Goal: Information Seeking & Learning: Learn about a topic

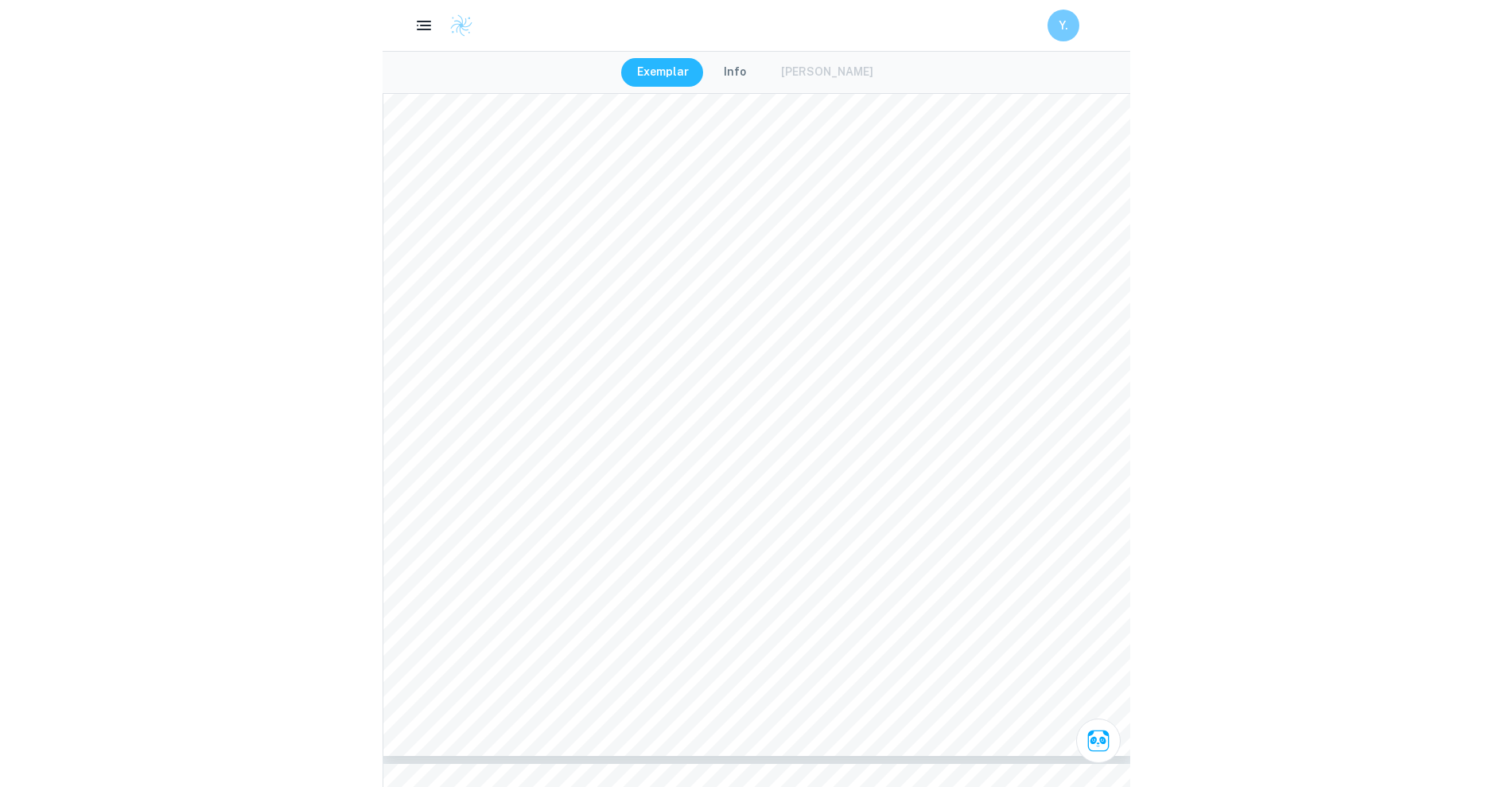
scroll to position [3466, 0]
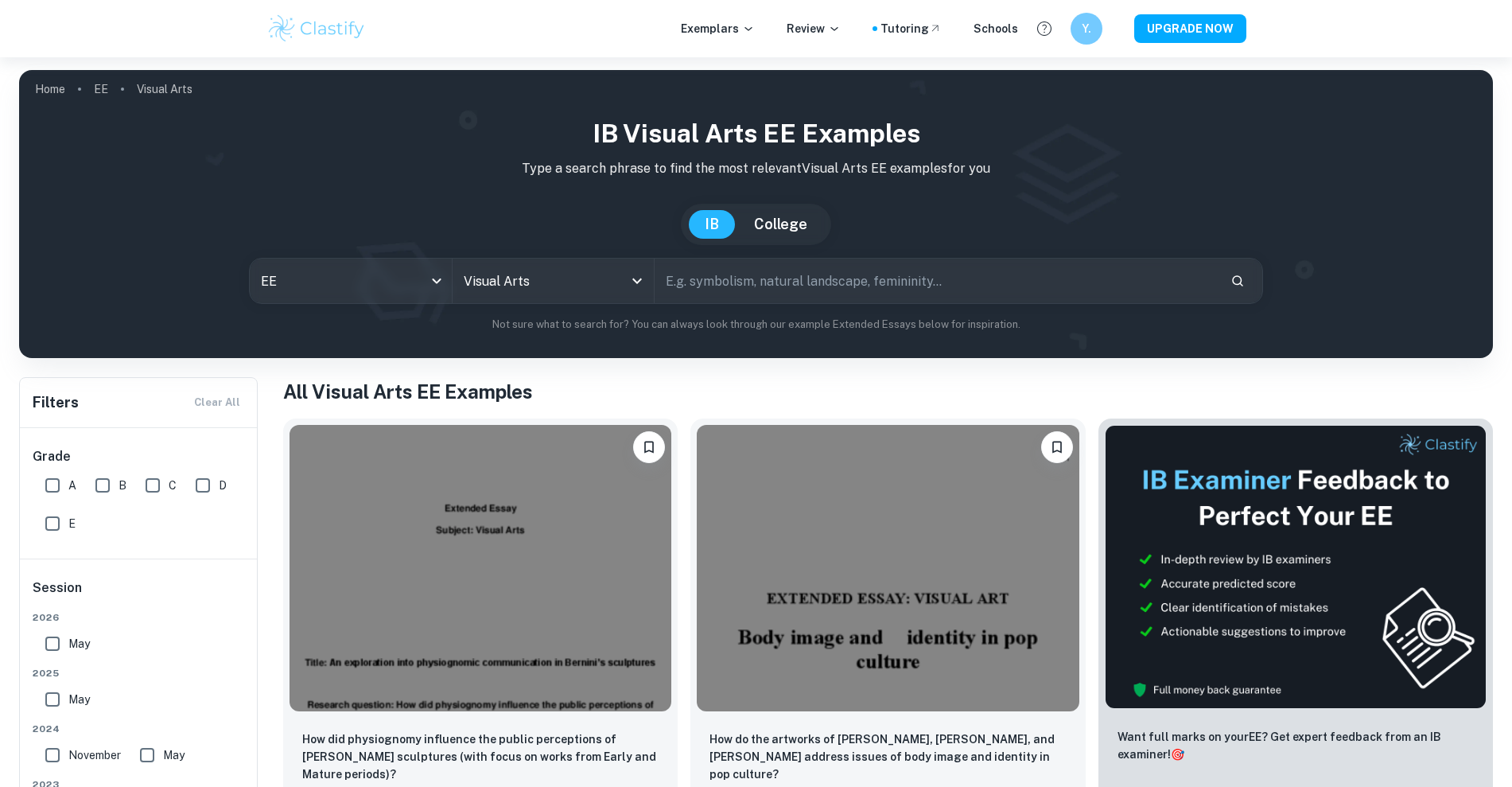
drag, startPoint x: 695, startPoint y: 291, endPoint x: 699, endPoint y: 279, distance: 12.6
click at [695, 291] on input "text" at bounding box center [936, 281] width 563 height 45
type input "animation"
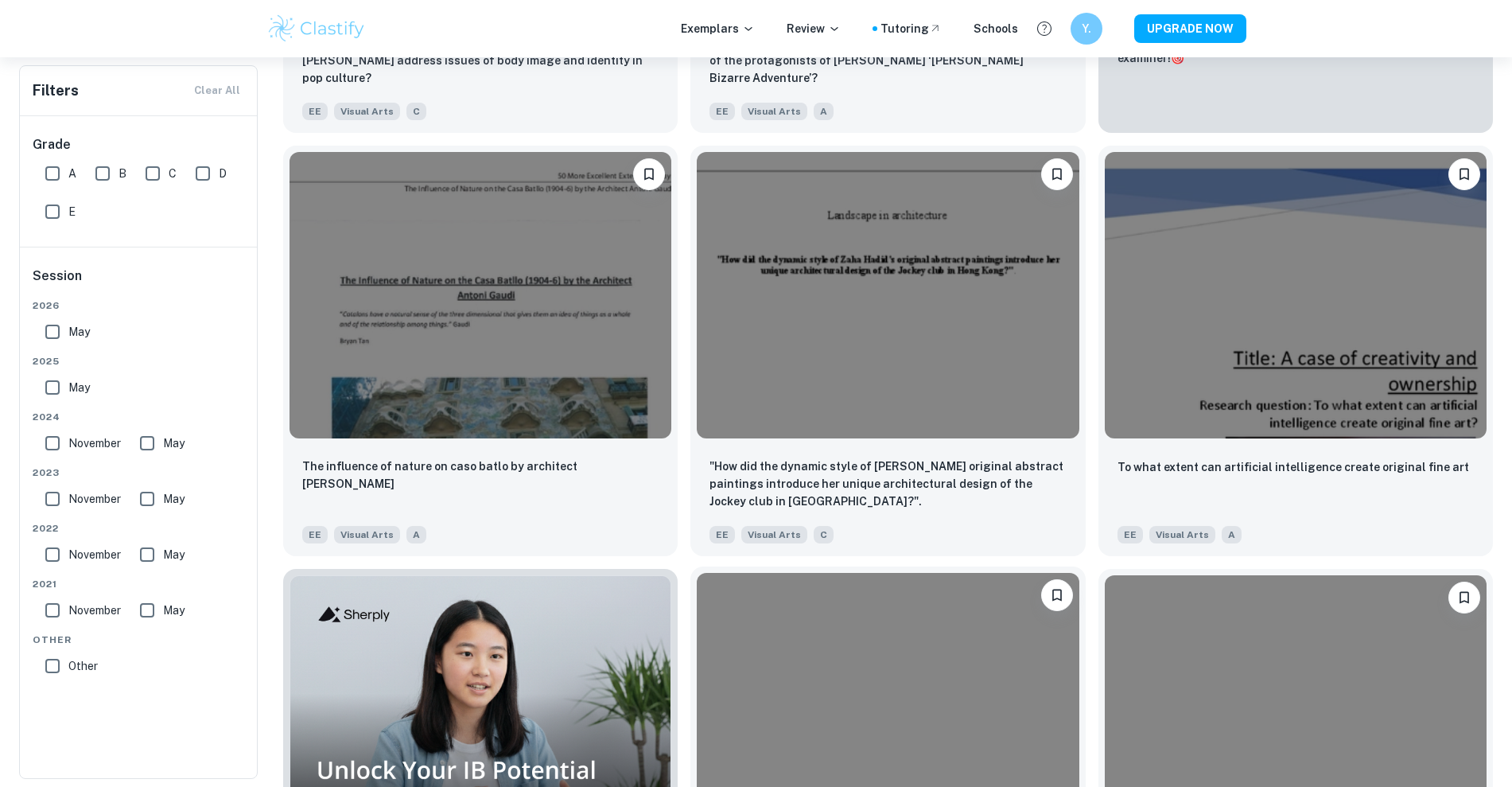
scroll to position [1094, 0]
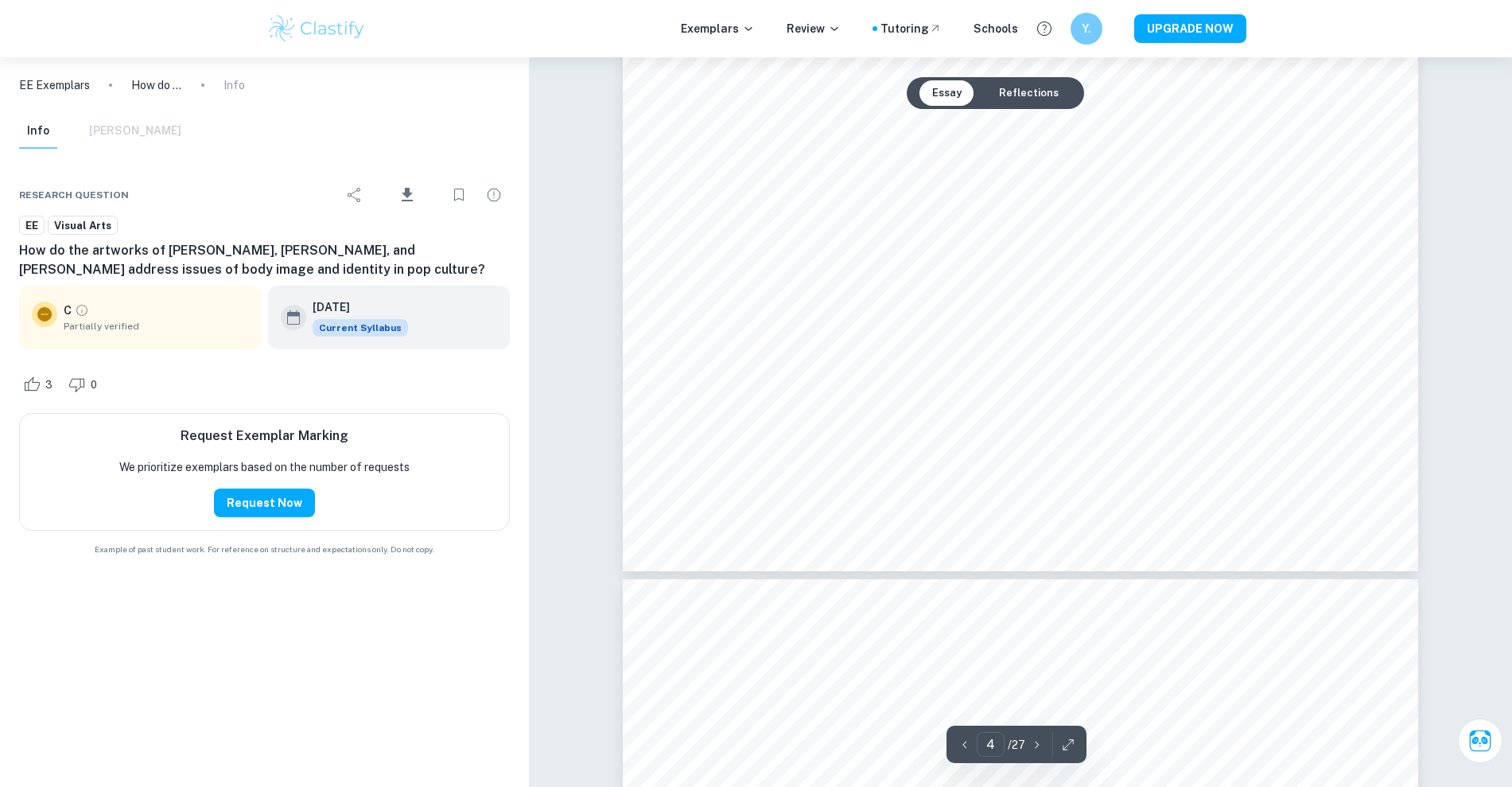
type input "5"
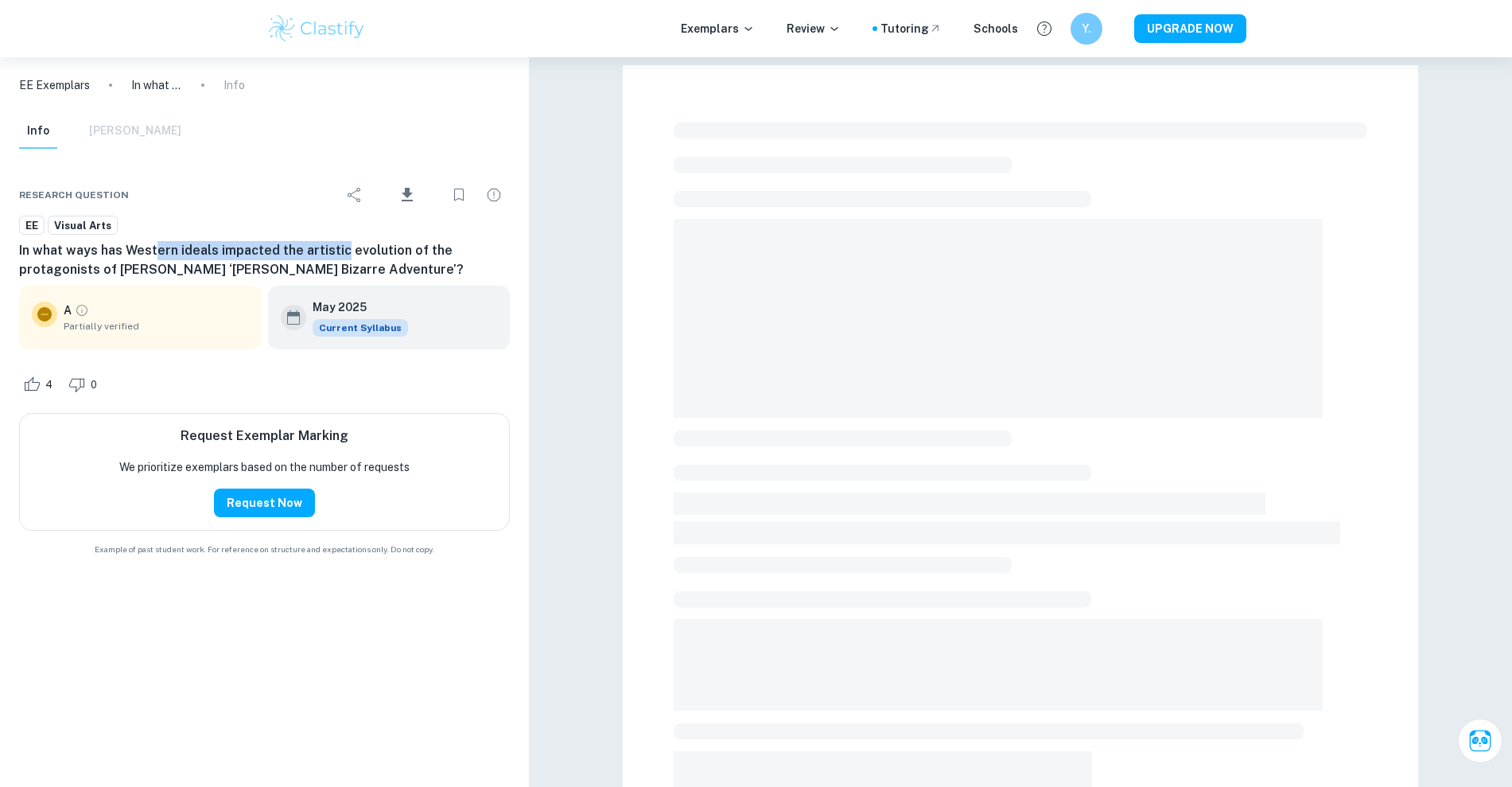
click at [337, 253] on h6 "In what ways has Western ideals impacted the artistic evolution of the protagon…" at bounding box center [264, 259] width 490 height 38
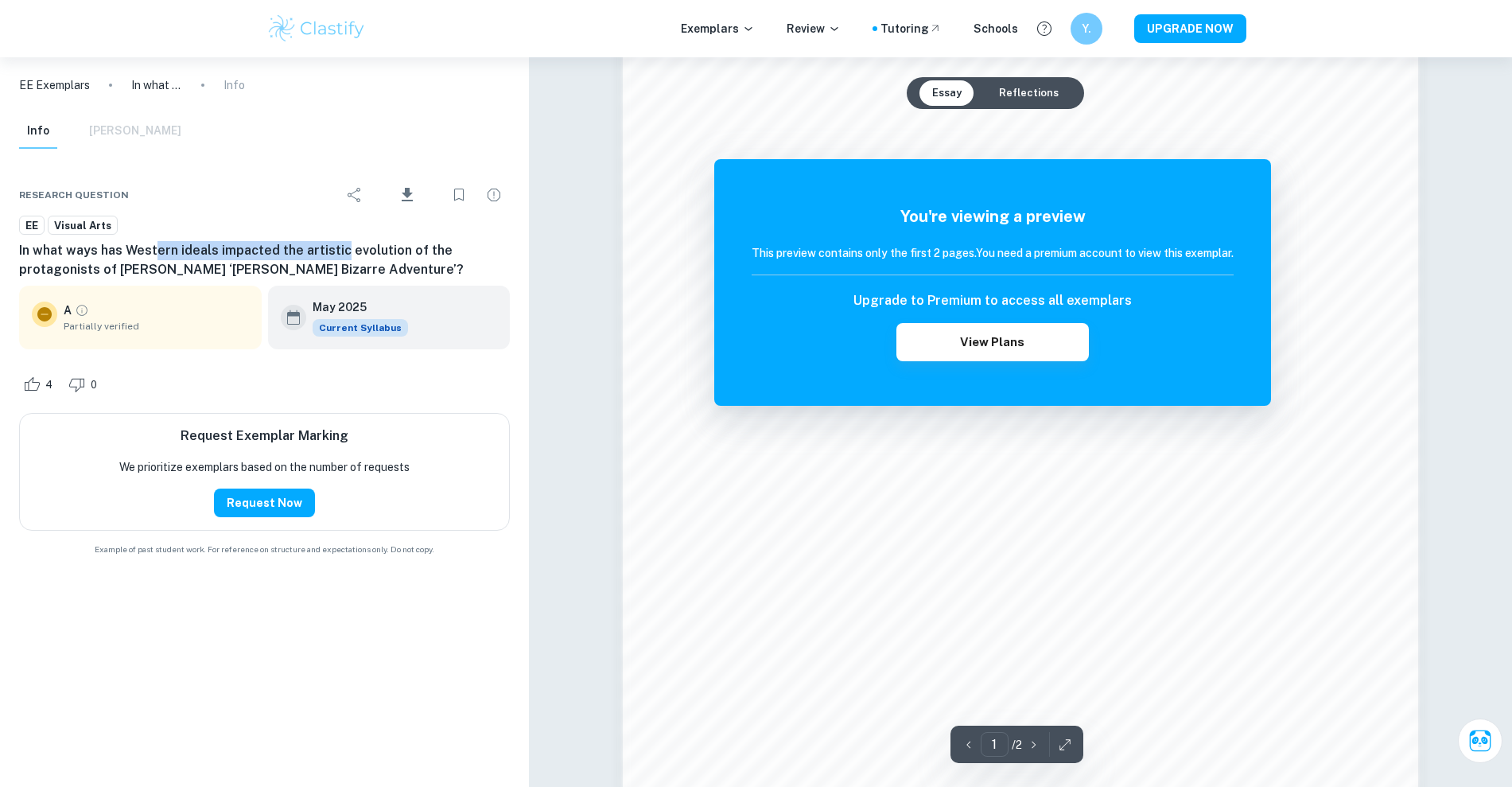
scroll to position [1463, 0]
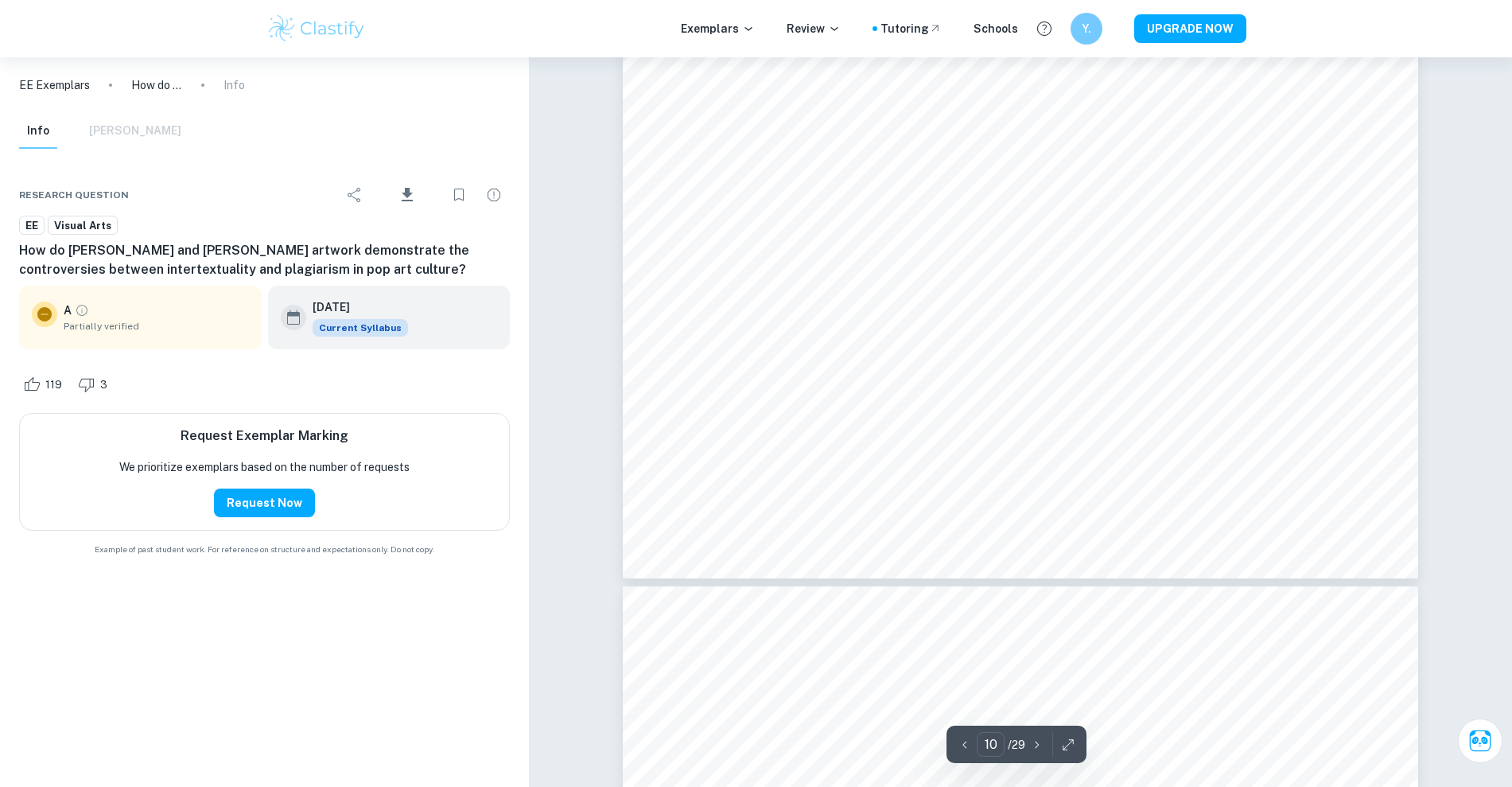
scroll to position [10841, 0]
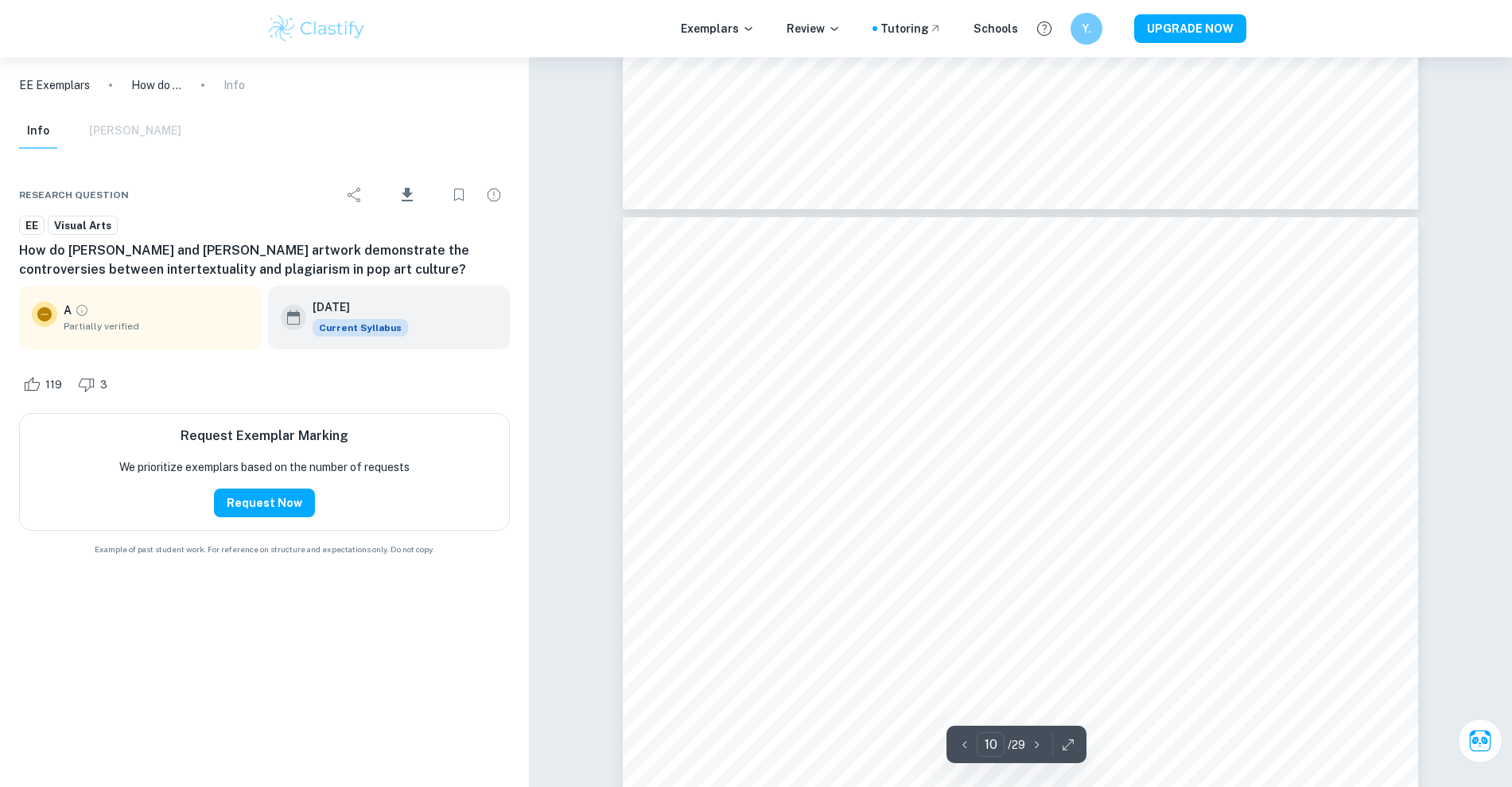
type input "11"
